Goal: Task Accomplishment & Management: Manage account settings

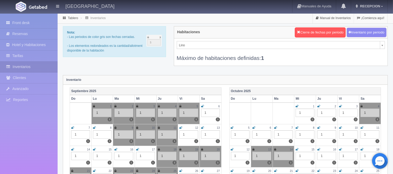
scroll to position [2, 0]
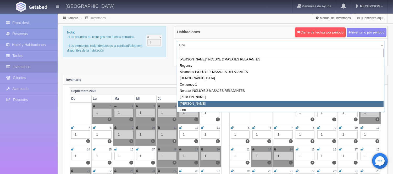
scroll to position [0, 0]
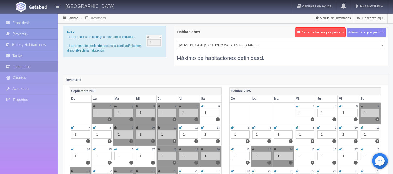
select select "717"
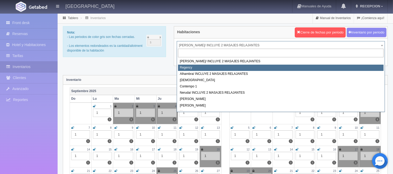
select select "718"
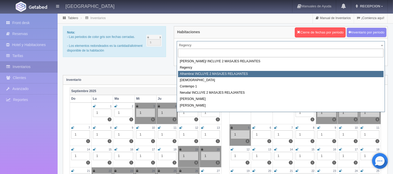
select select "719"
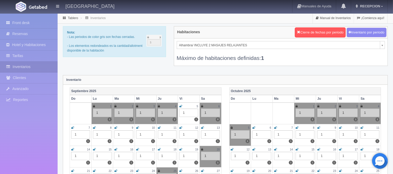
click at [210, 51] on div "Máximo de habitaciones definidas: 1" at bounding box center [281, 55] width 208 height 13
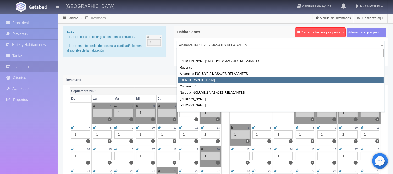
select select "720"
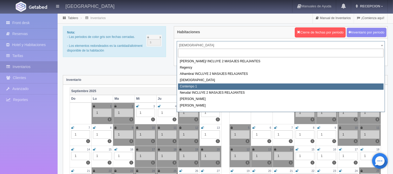
select select "721"
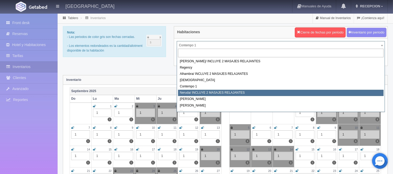
select select "722"
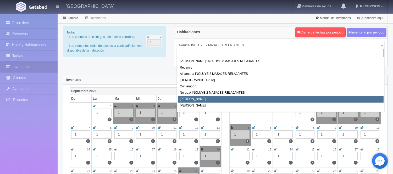
select select "723"
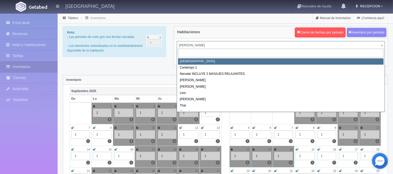
scroll to position [30, 0]
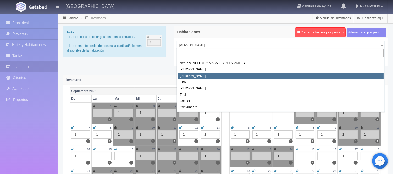
select select "724"
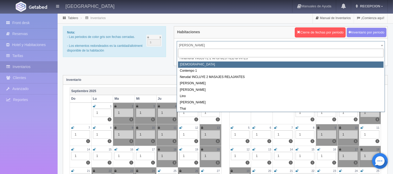
scroll to position [30, 0]
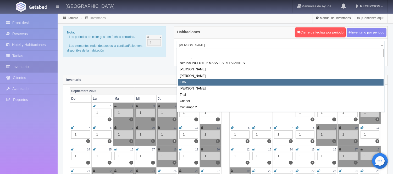
select select "725"
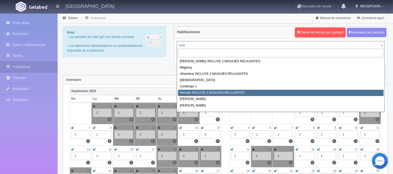
scroll to position [30, 0]
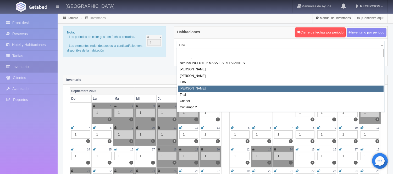
select select "726"
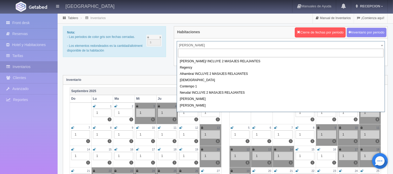
drag, startPoint x: 184, startPoint y: 45, endPoint x: 191, endPoint y: 51, distance: 9.1
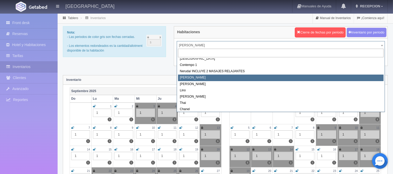
scroll to position [30, 0]
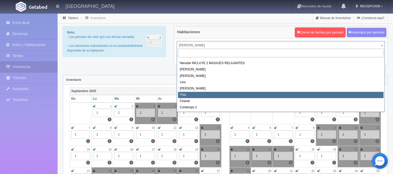
select select "727"
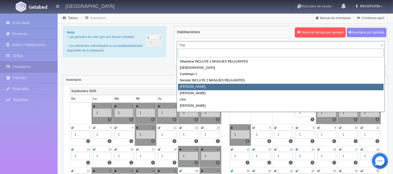
scroll to position [30, 0]
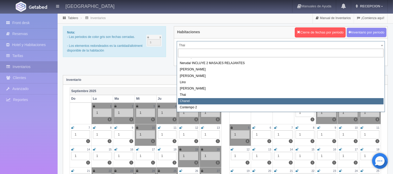
select select "728"
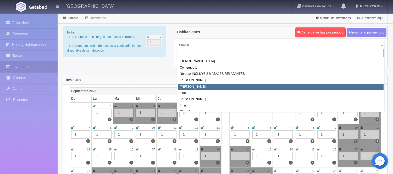
scroll to position [30, 0]
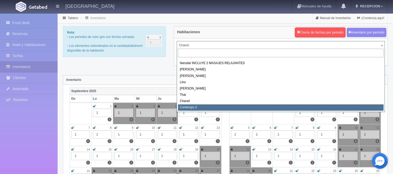
select select "2044"
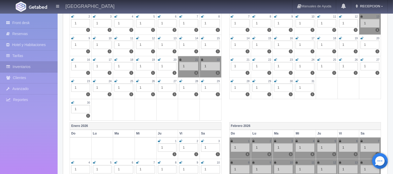
scroll to position [262, 0]
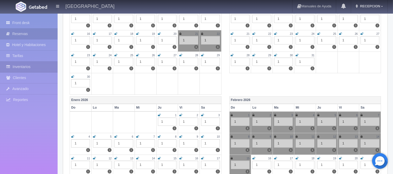
click at [48, 36] on link "Reservas" at bounding box center [29, 34] width 58 height 11
